Goal: Task Accomplishment & Management: Use online tool/utility

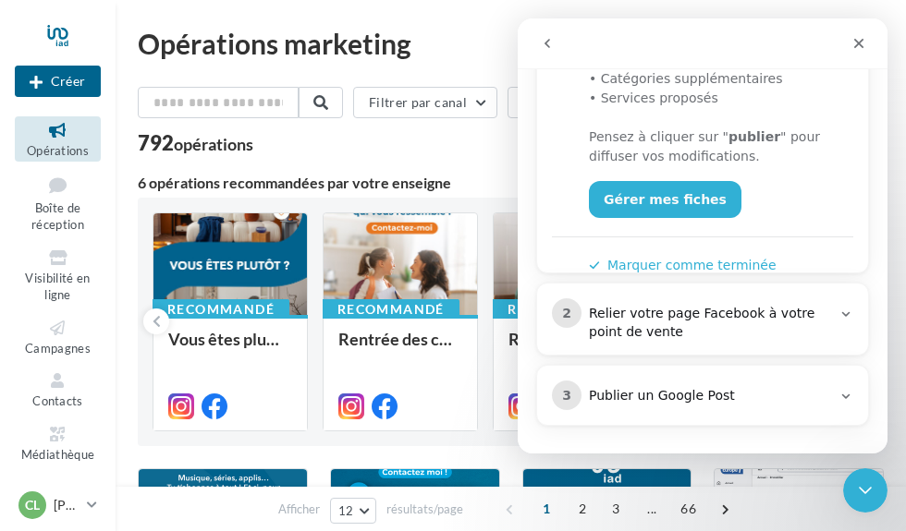
scroll to position [608, 0]
click at [850, 320] on icon "Intercom Messenger" at bounding box center [845, 314] width 15 height 15
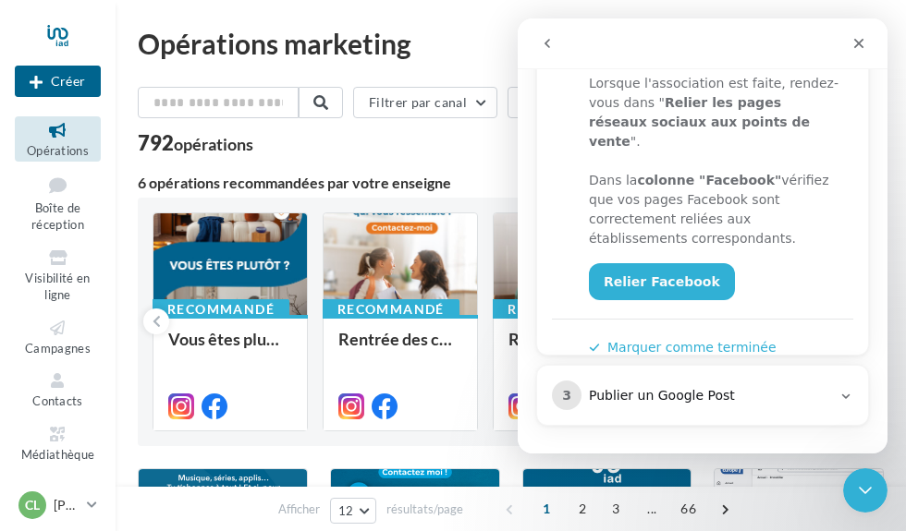
scroll to position [480, 0]
click at [672, 270] on link "Relier Facebook" at bounding box center [662, 281] width 146 height 37
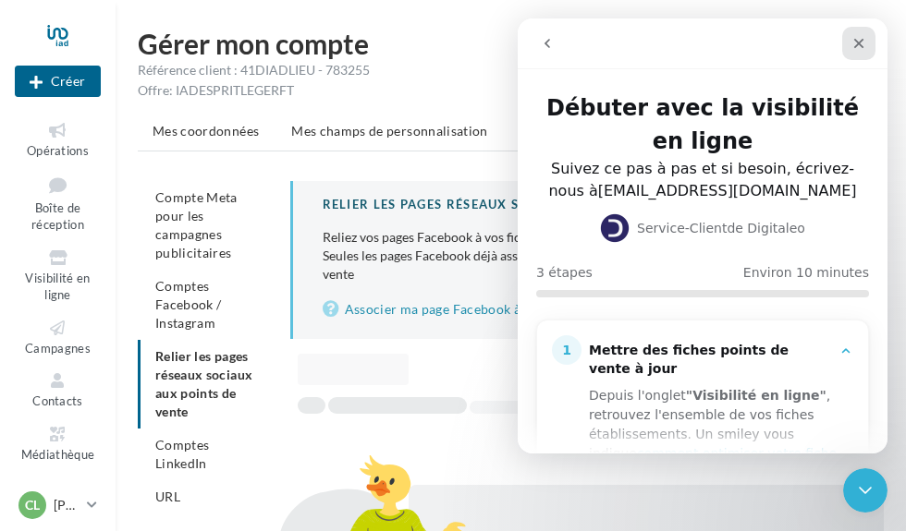
click at [866, 41] on div "Fermer" at bounding box center [858, 43] width 33 height 33
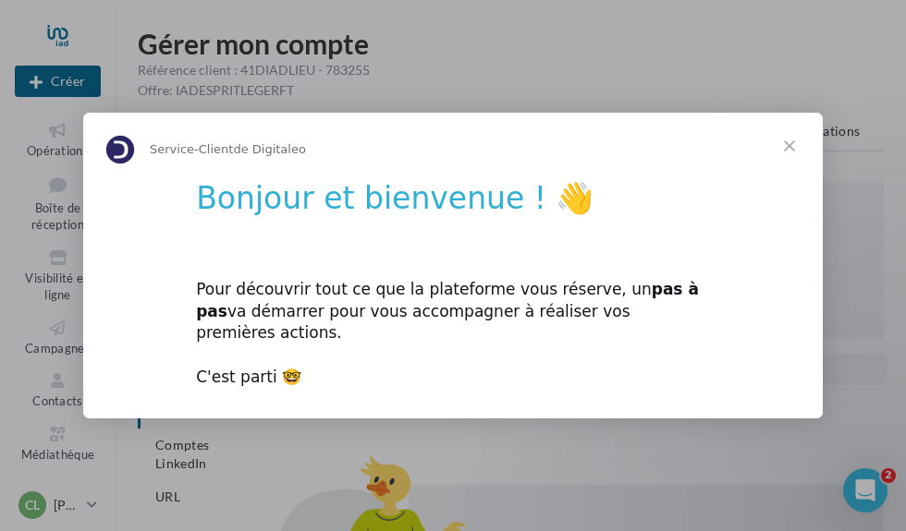
click at [787, 156] on span "Fermer" at bounding box center [789, 146] width 67 height 67
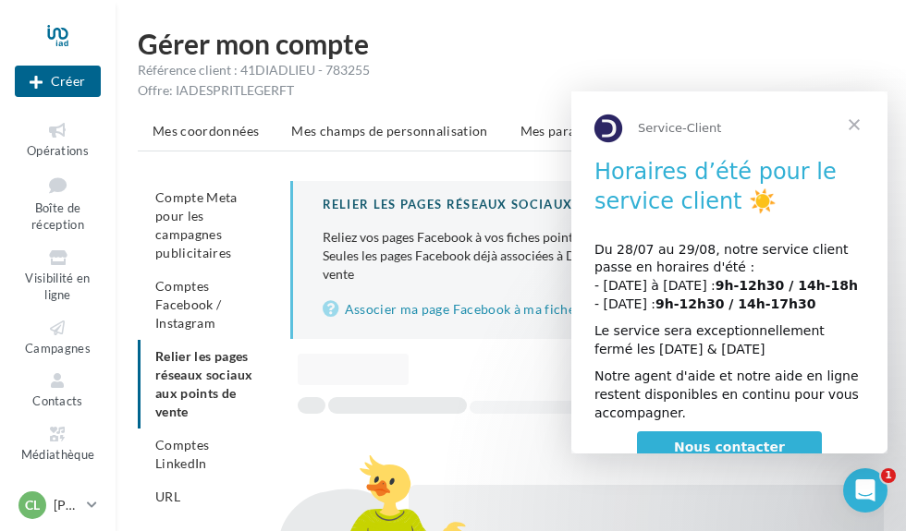
click at [855, 121] on li "Notifications" at bounding box center [820, 131] width 110 height 33
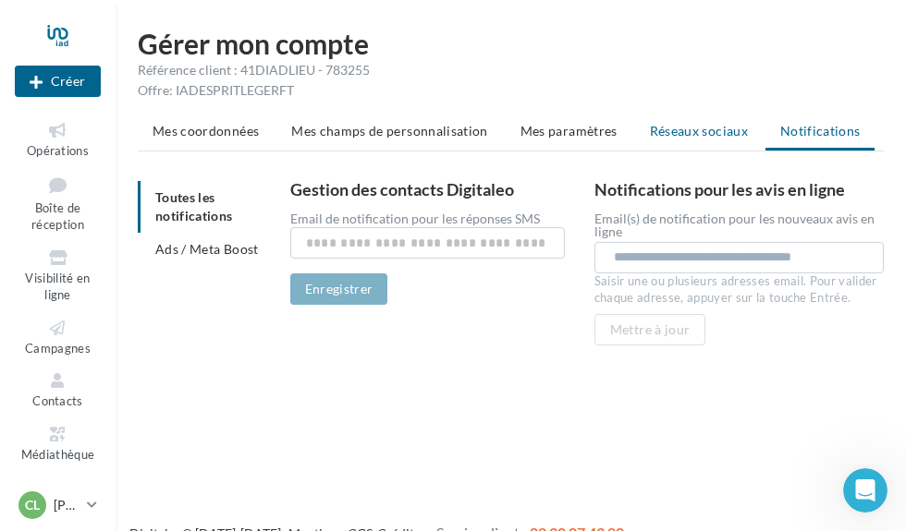
click at [724, 137] on span "Réseaux sociaux" at bounding box center [699, 131] width 98 height 16
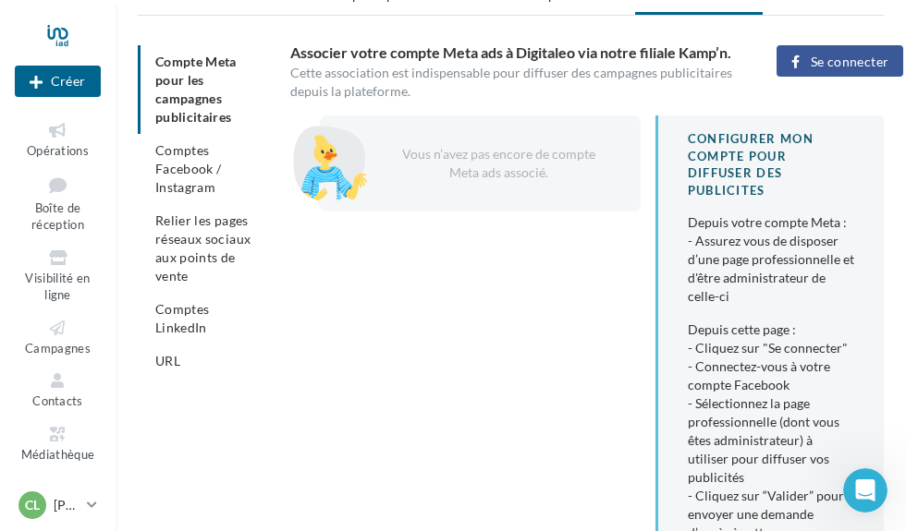
scroll to position [110, 0]
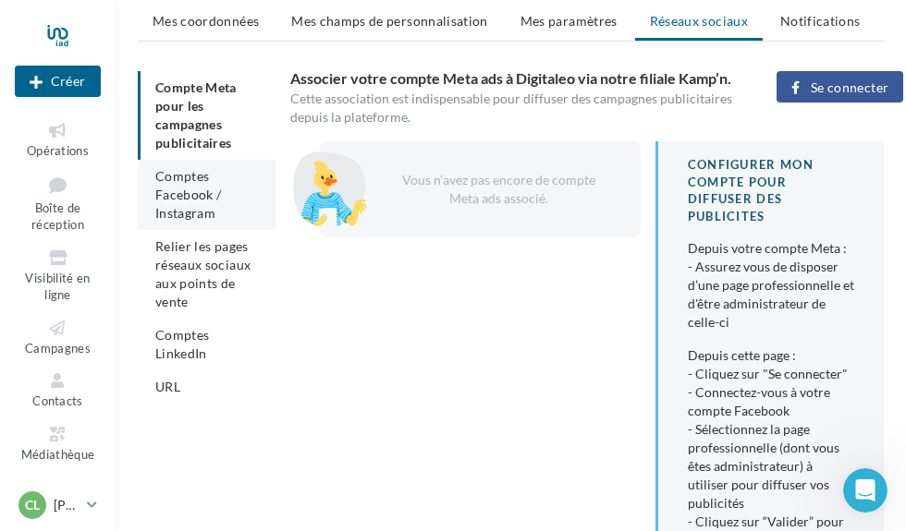
click at [201, 203] on li "Comptes Facebook / Instagram" at bounding box center [207, 195] width 138 height 70
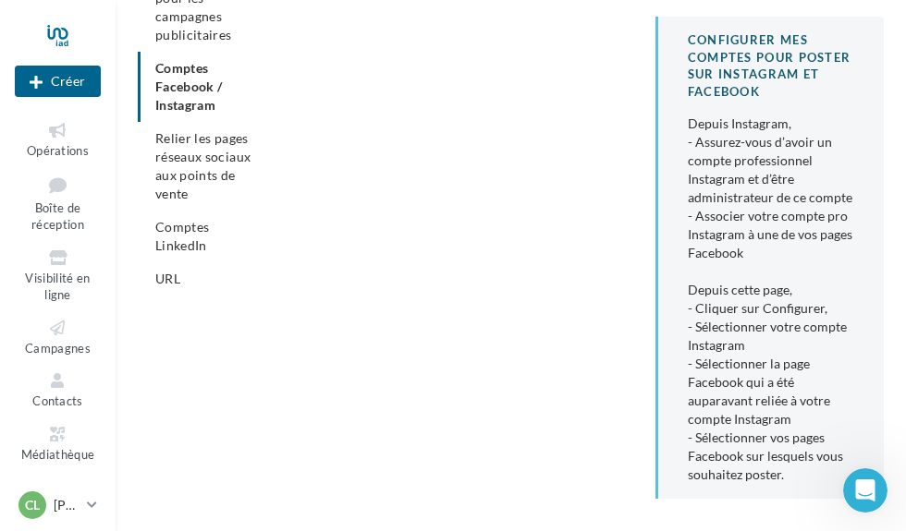
scroll to position [277, 0]
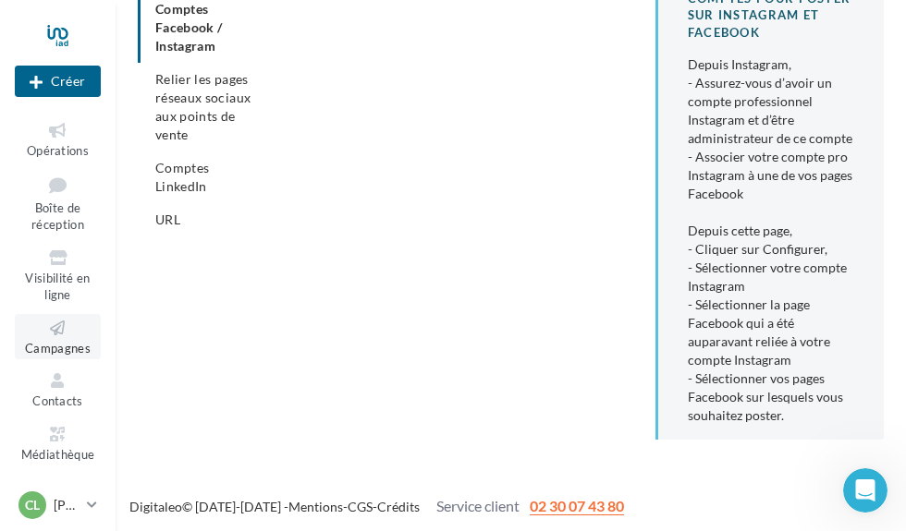
click at [56, 335] on link "Campagnes" at bounding box center [58, 336] width 86 height 45
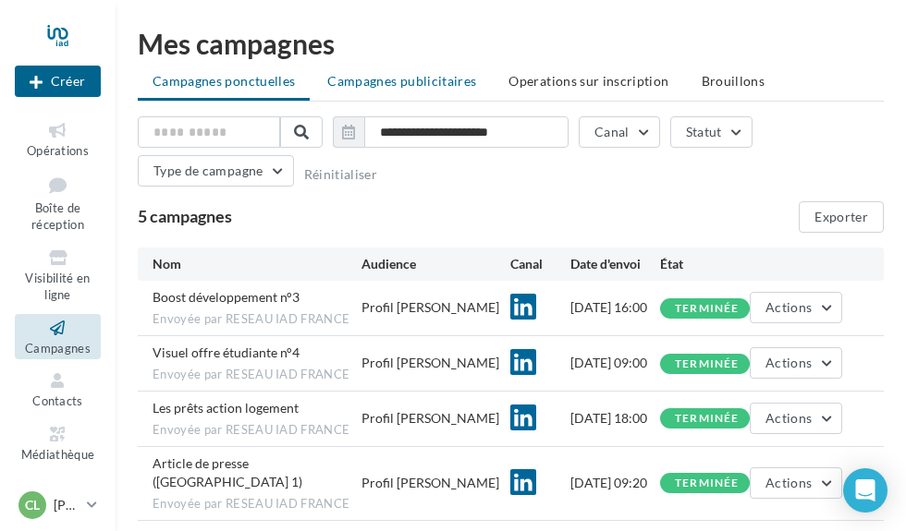
click at [428, 80] on span "Campagnes publicitaires" at bounding box center [401, 81] width 149 height 16
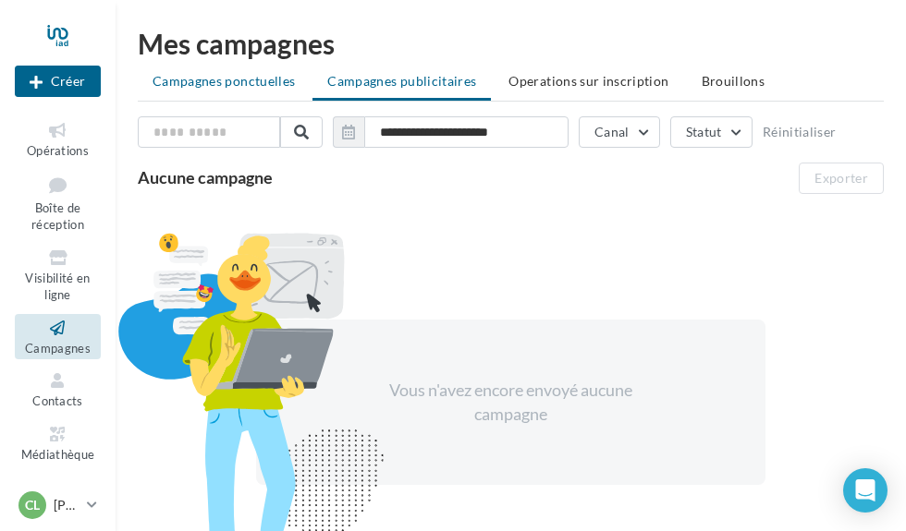
click at [247, 76] on span "Campagnes ponctuelles" at bounding box center [223, 81] width 142 height 16
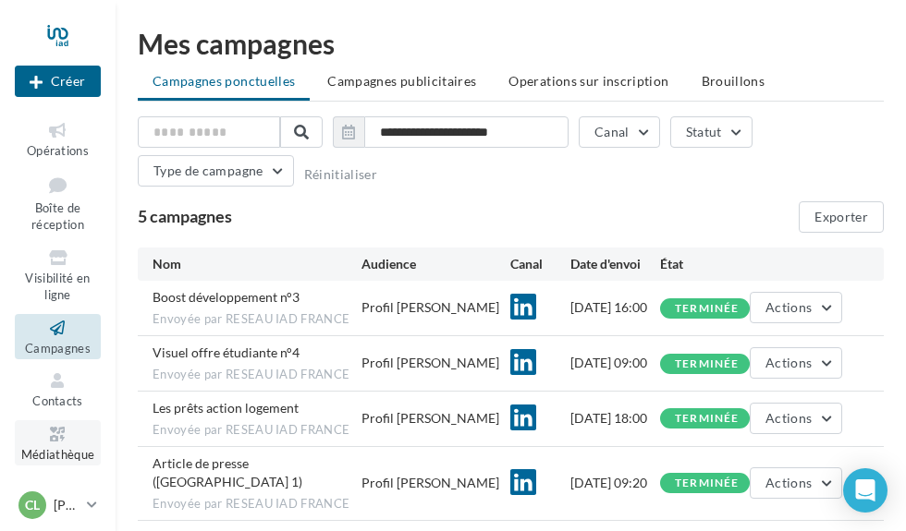
click at [60, 447] on span "Médiathèque" at bounding box center [58, 454] width 74 height 15
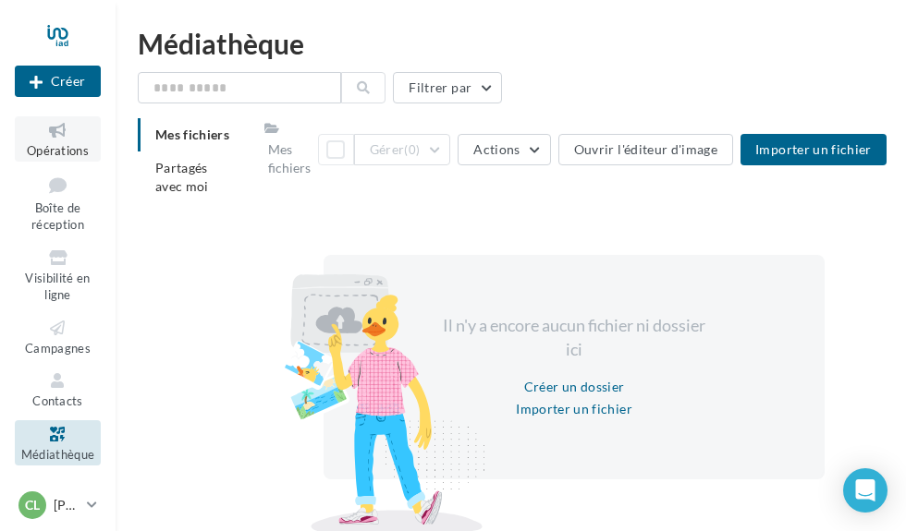
click at [61, 152] on span "Opérations" at bounding box center [58, 150] width 62 height 15
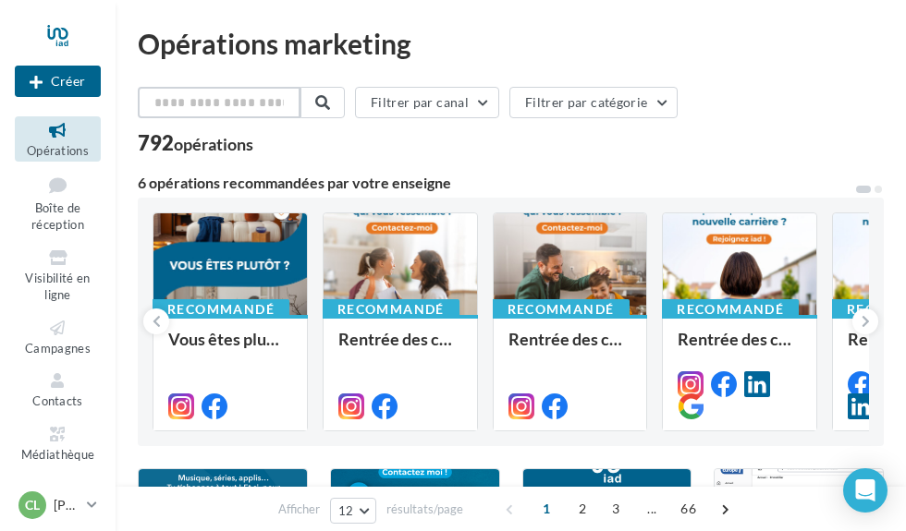
click at [247, 104] on input "text" at bounding box center [219, 102] width 163 height 31
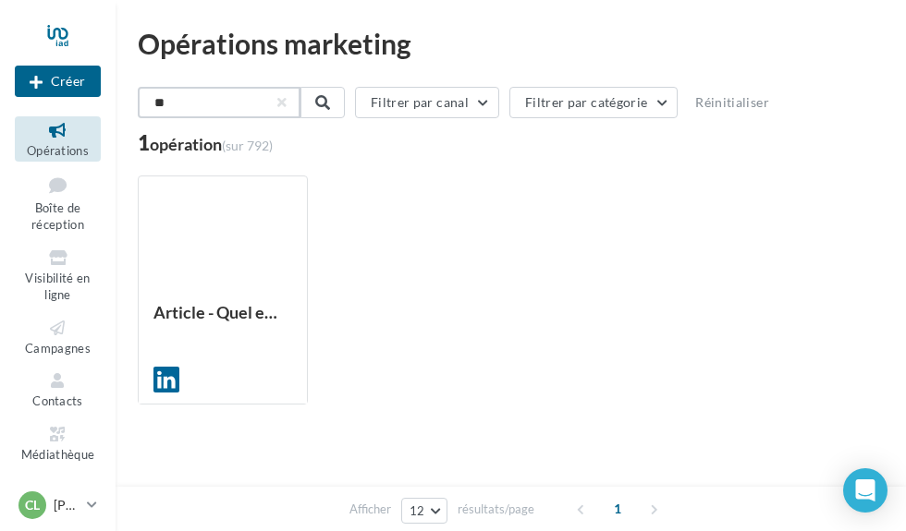
type input "*"
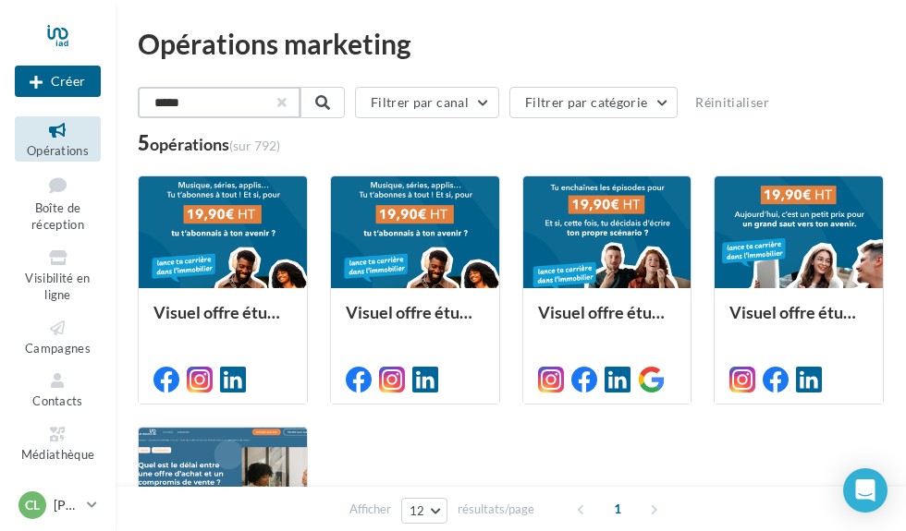
type input "*****"
click at [284, 103] on button "button" at bounding box center [279, 102] width 7 height 7
